Goal: Entertainment & Leisure: Consume media (video, audio)

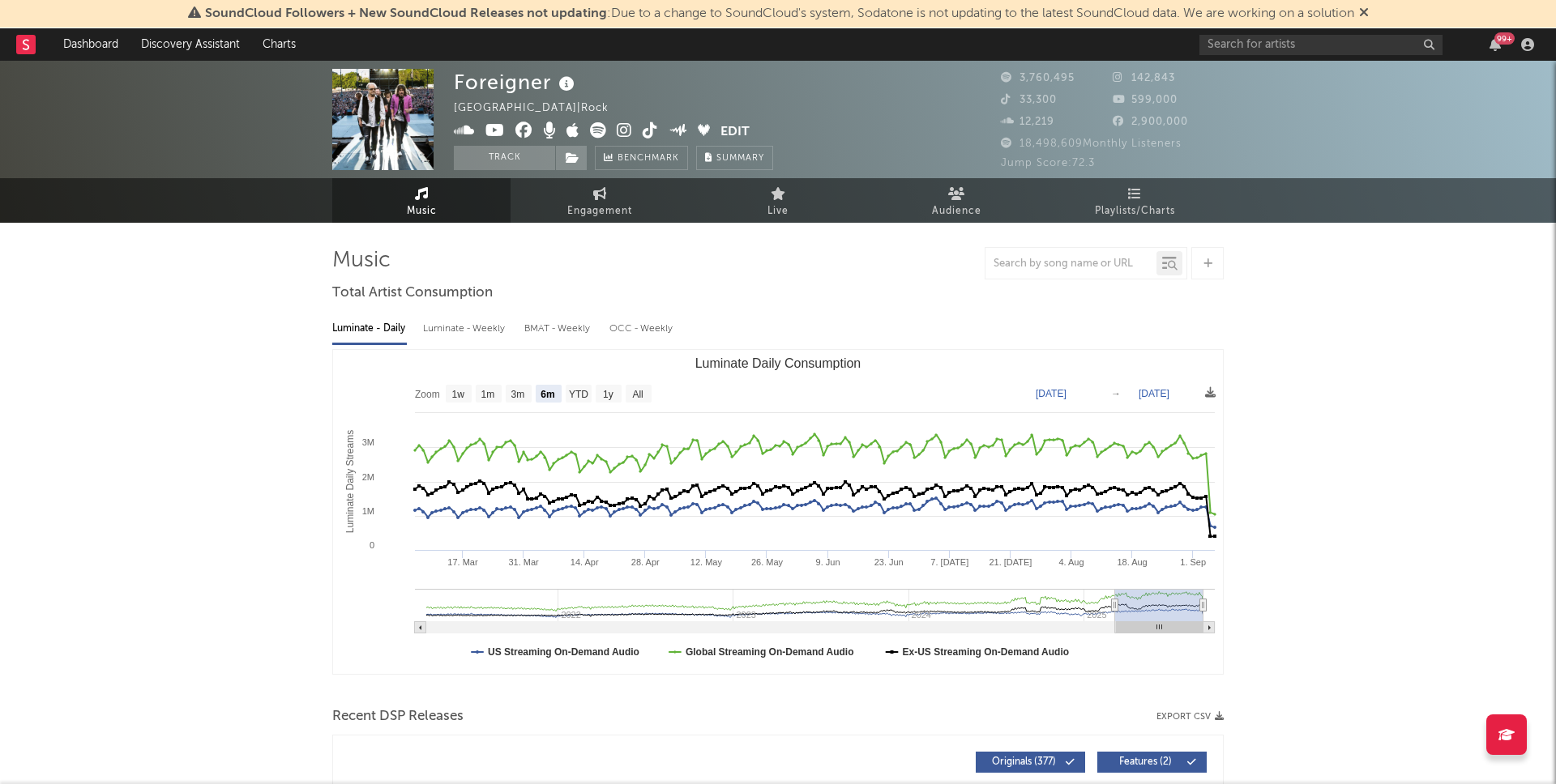
select select "6m"
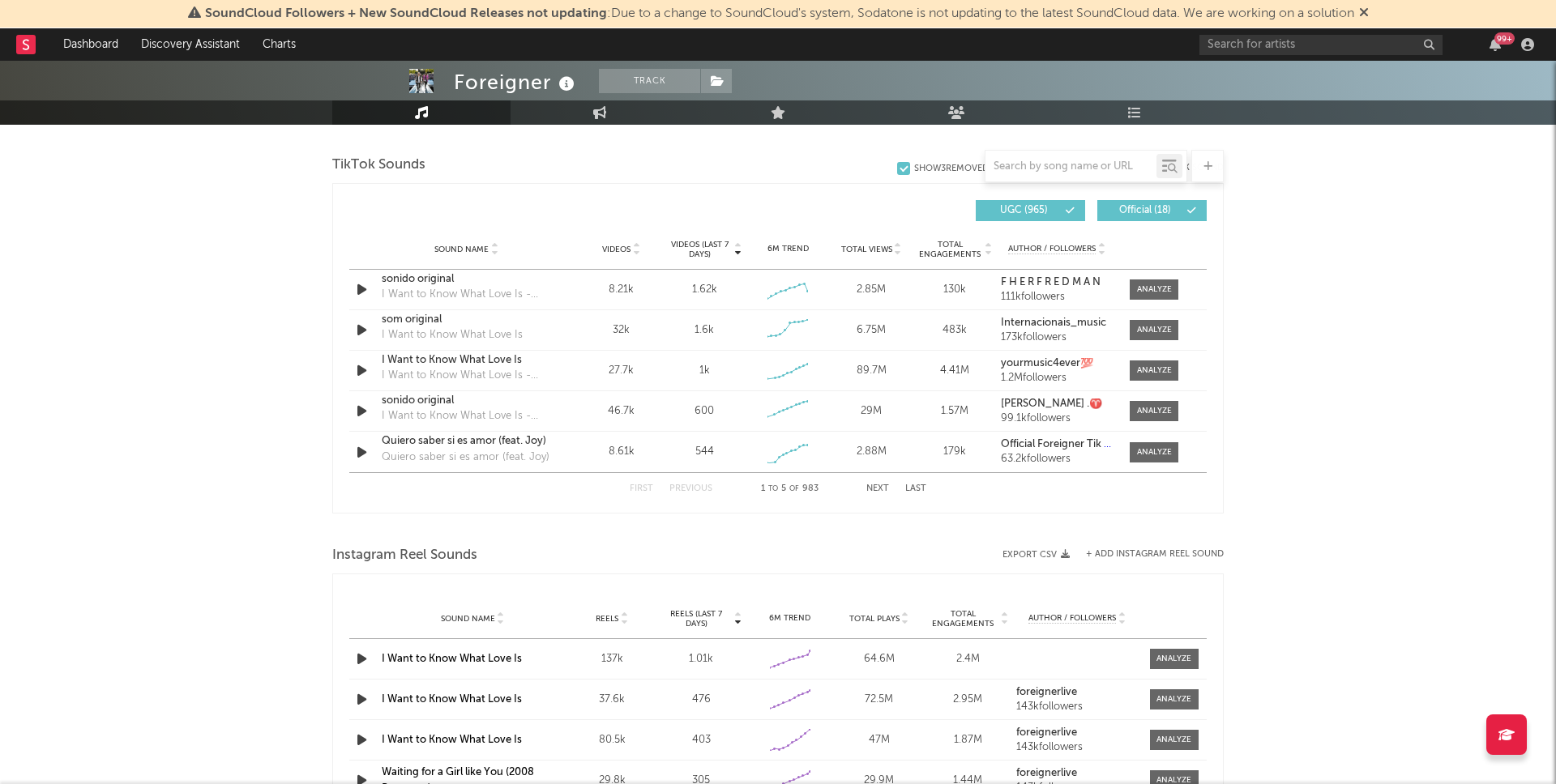
scroll to position [1033, 0]
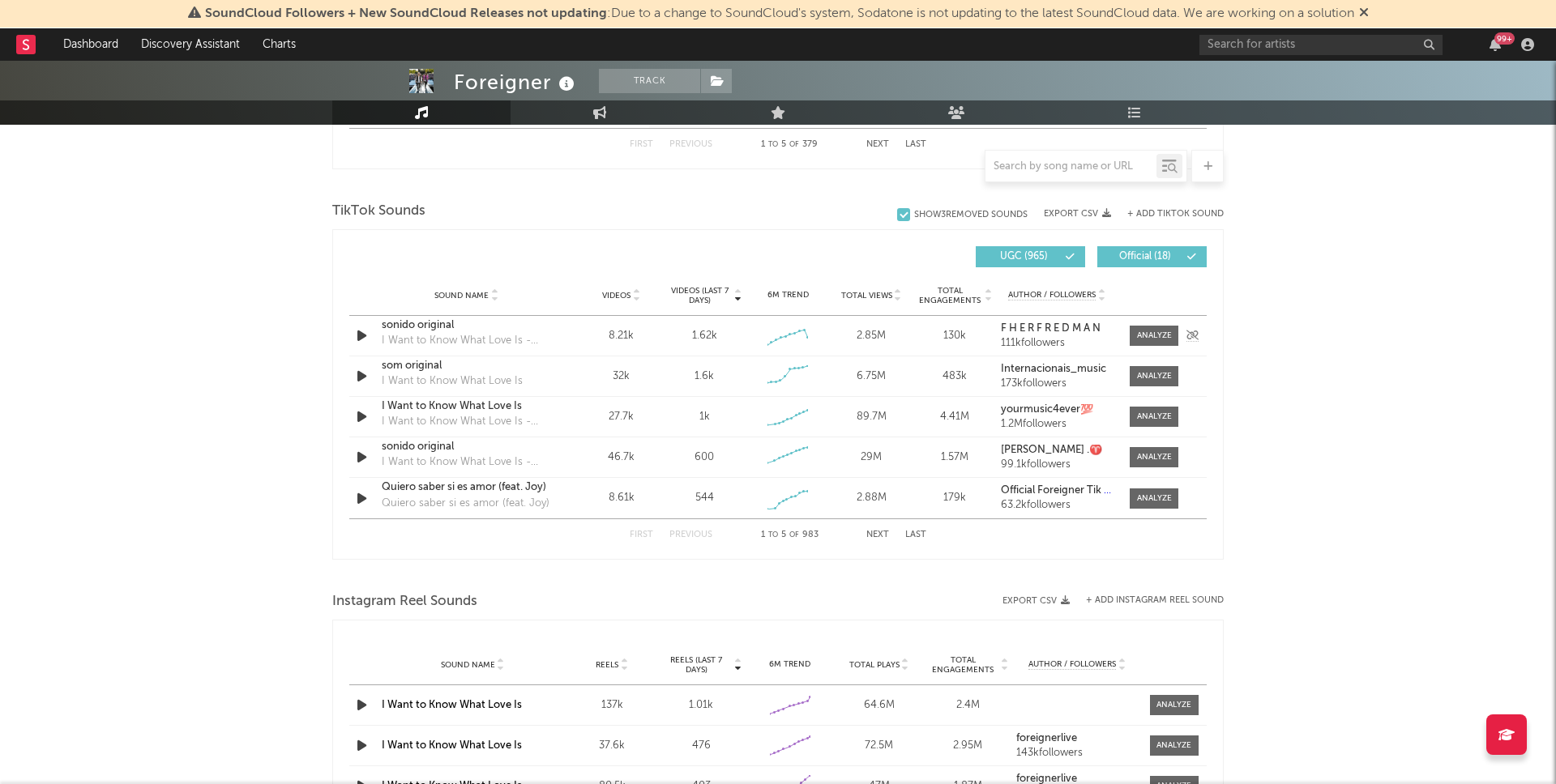
click at [362, 335] on icon "button" at bounding box center [362, 336] width 17 height 20
click at [362, 335] on icon "button" at bounding box center [361, 336] width 15 height 20
click at [408, 324] on div "sonido original" at bounding box center [466, 325] width 169 height 16
click at [399, 367] on div "som original" at bounding box center [466, 366] width 169 height 16
click at [425, 406] on div "I Want to Know What Love Is" at bounding box center [466, 406] width 169 height 16
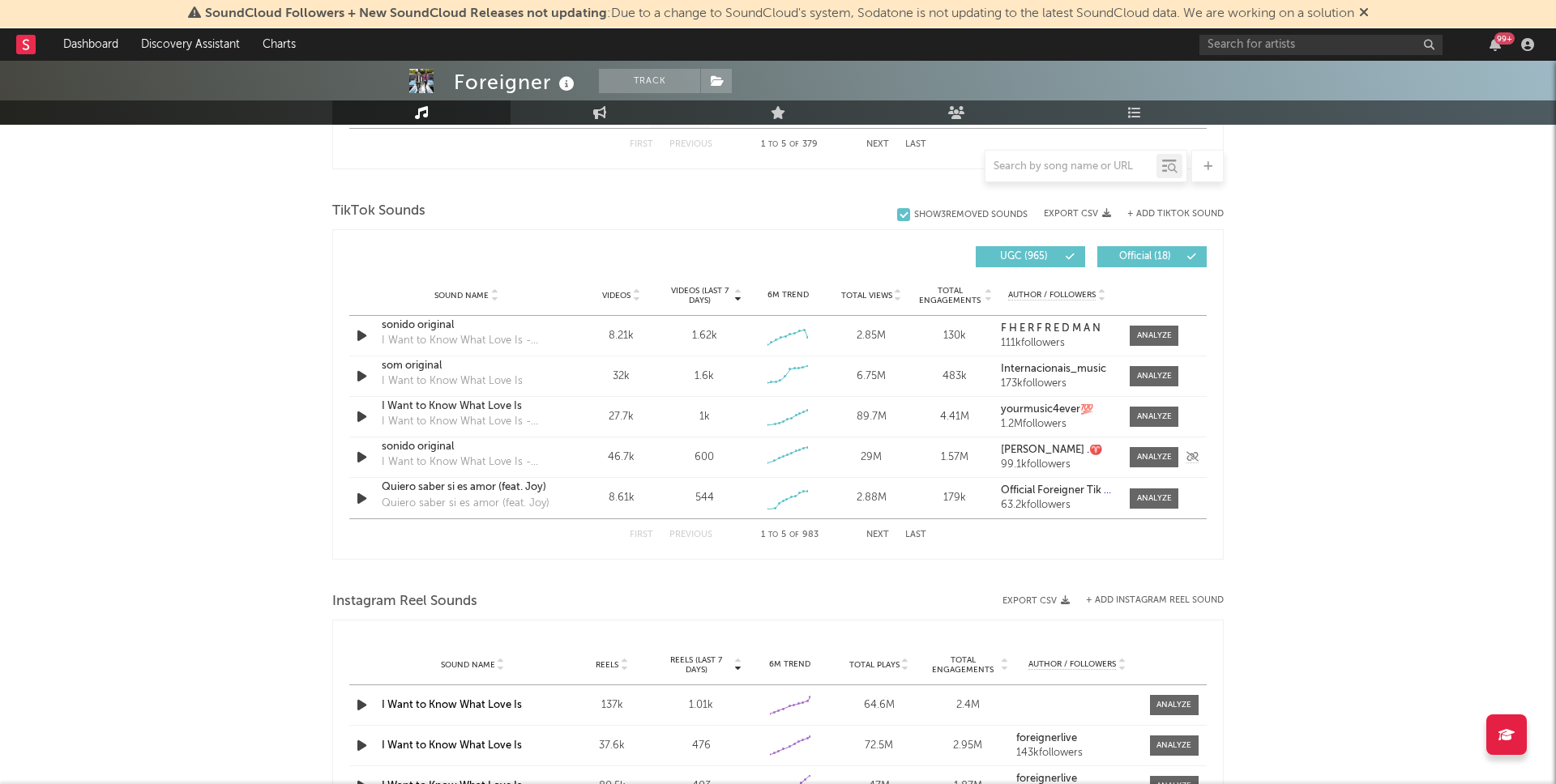
click at [418, 446] on div "sonido original" at bounding box center [466, 446] width 169 height 16
click at [424, 486] on div "Quiero saber si es amor (feat. Joy)" at bounding box center [466, 487] width 169 height 16
click at [878, 533] on button "Next" at bounding box center [877, 535] width 23 height 9
click at [446, 321] on div "Waiting for a Girl Like You" at bounding box center [466, 325] width 169 height 16
click at [400, 406] on div "som original" at bounding box center [466, 406] width 169 height 16
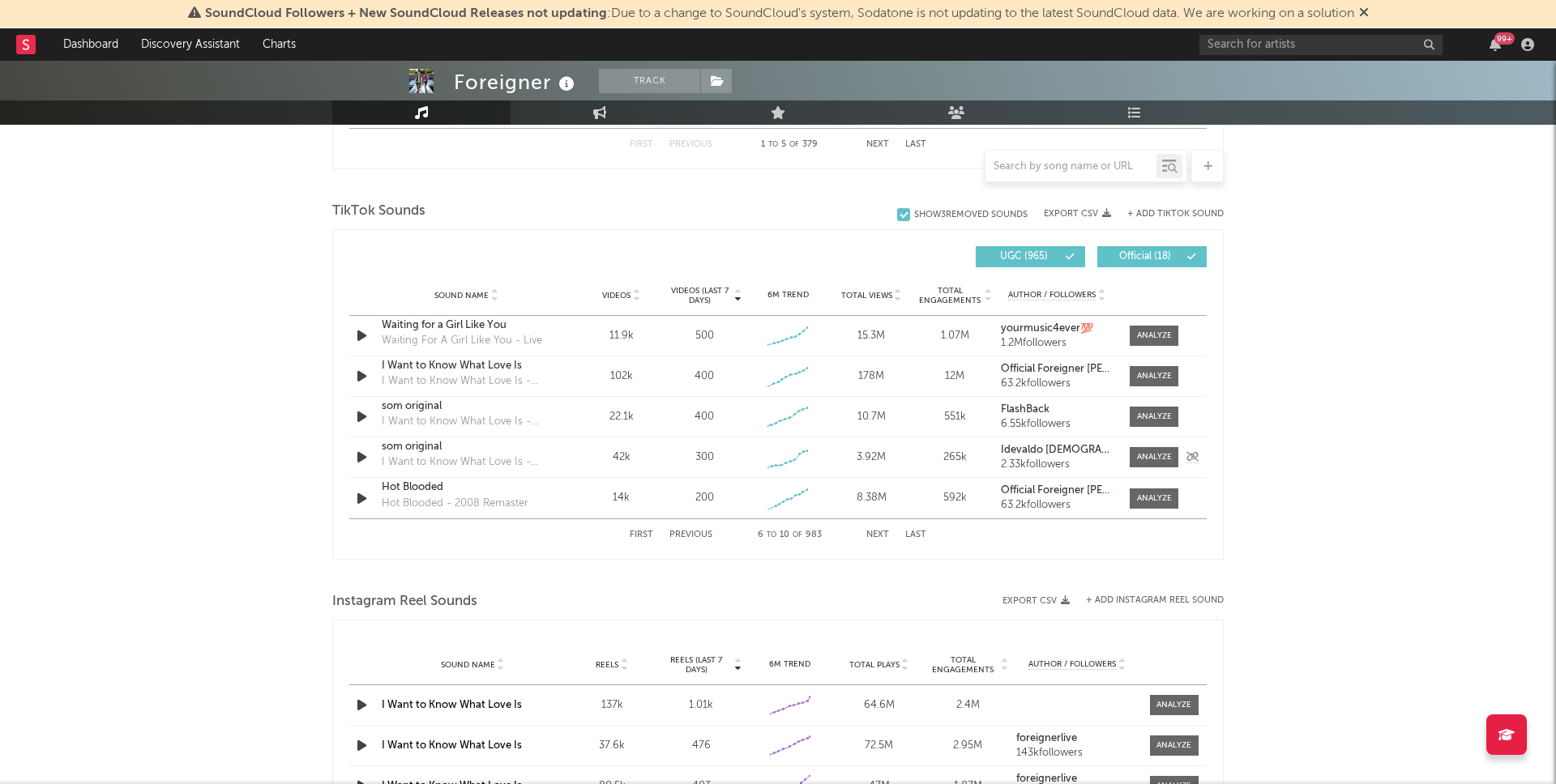
click at [403, 446] on div "som original" at bounding box center [466, 446] width 169 height 16
click at [879, 537] on button "Next" at bounding box center [877, 535] width 23 height 9
